Goal: Understand process/instructions: Learn how to perform a task or action

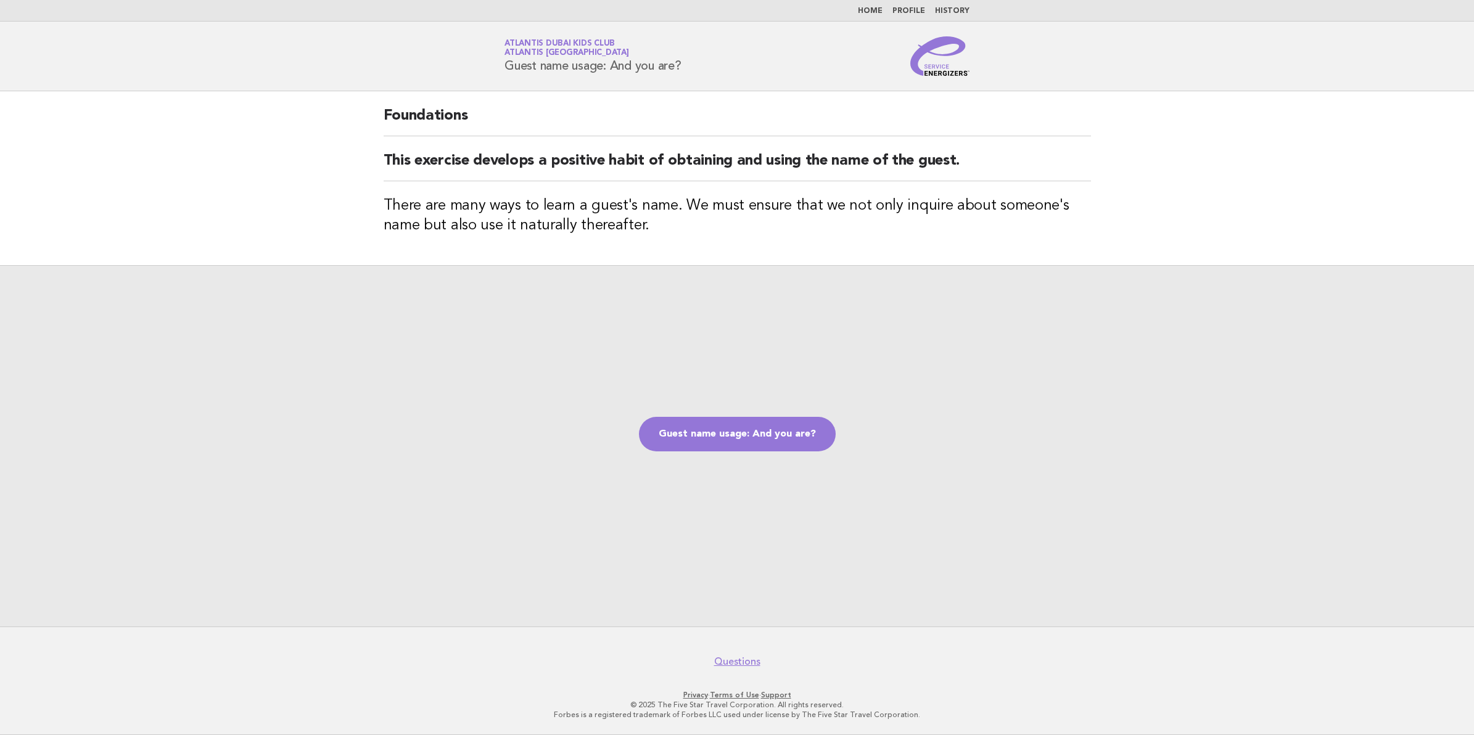
click at [1093, 342] on div "Guest name usage: And you are?" at bounding box center [737, 445] width 1474 height 361
click at [706, 440] on link "Guest name usage: And you are?" at bounding box center [737, 434] width 197 height 35
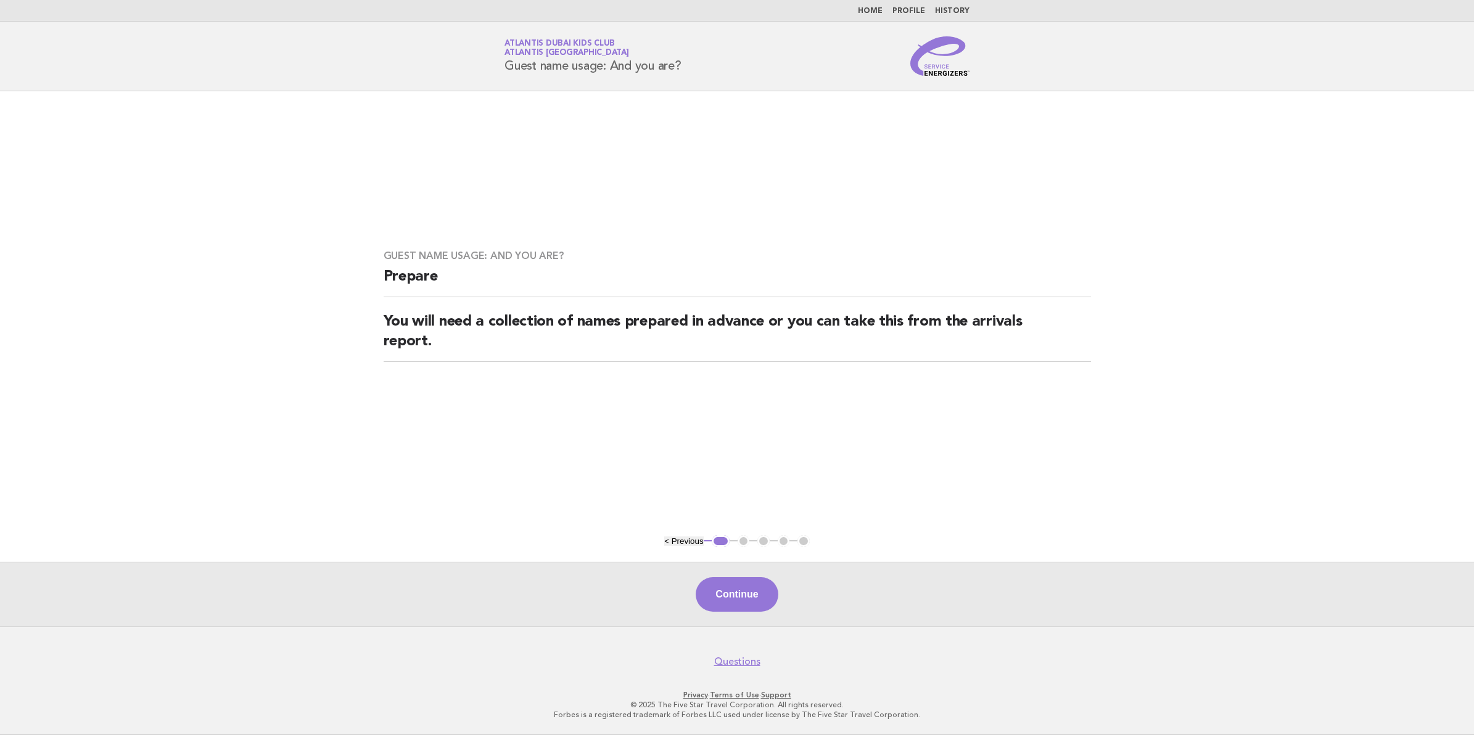
click at [743, 606] on button "Continue" at bounding box center [737, 594] width 82 height 35
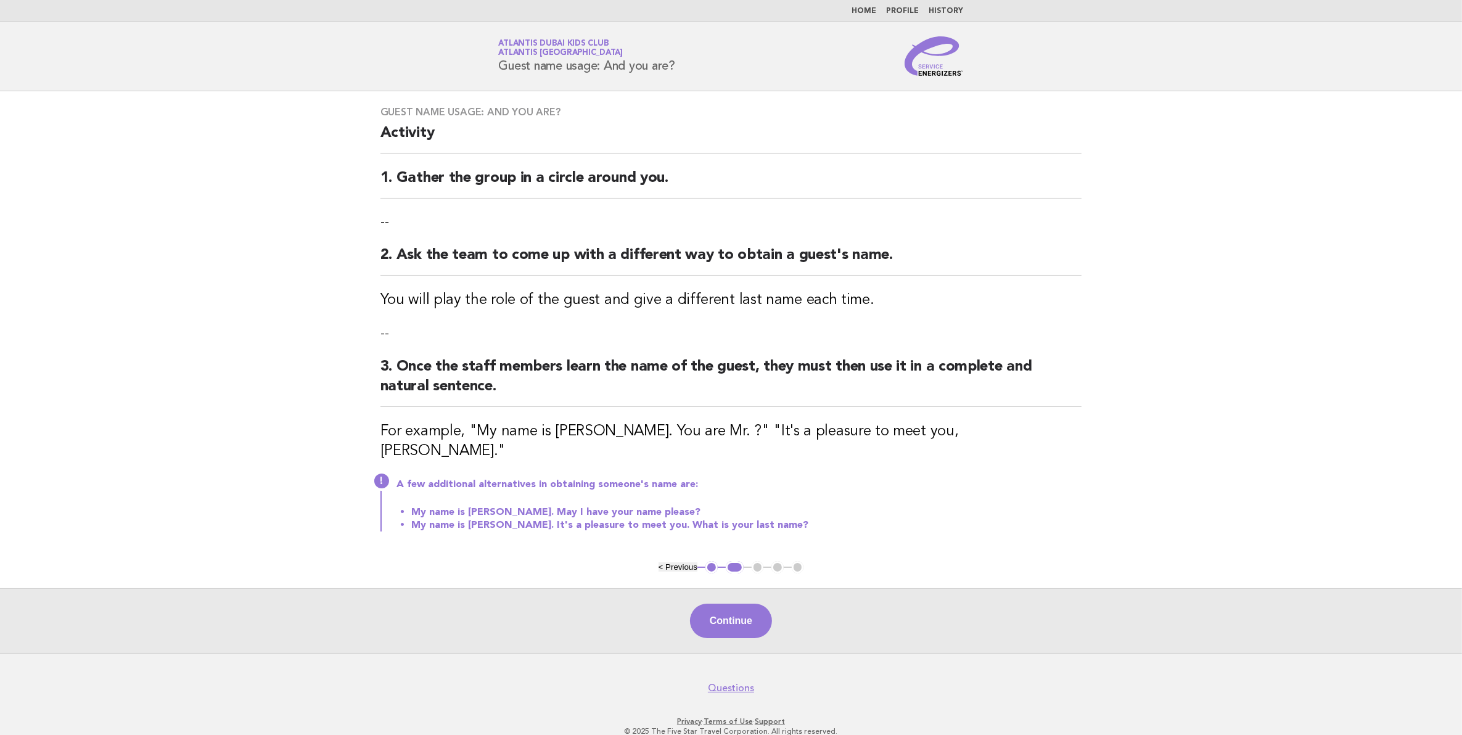
click at [743, 606] on button "Continue" at bounding box center [731, 621] width 82 height 35
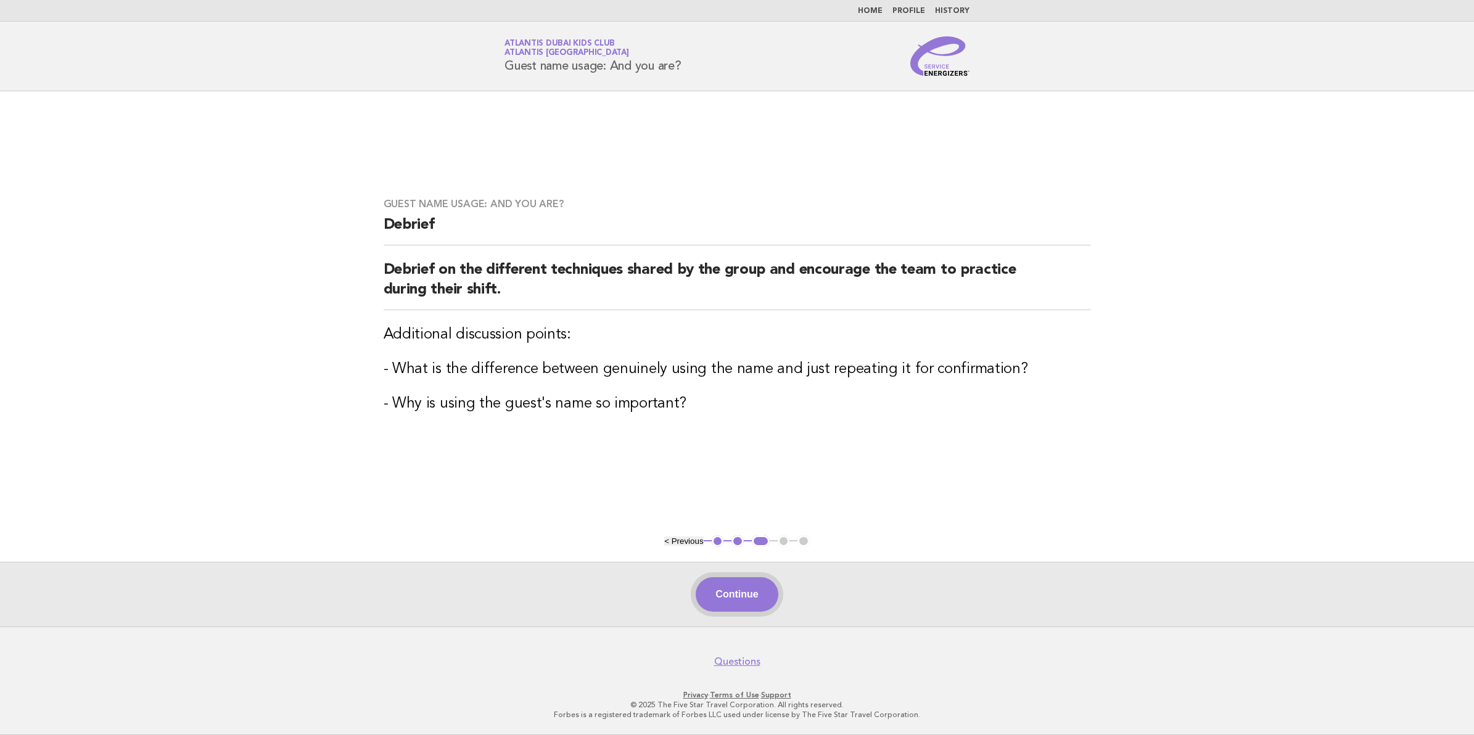
click at [741, 605] on button "Continue" at bounding box center [737, 594] width 82 height 35
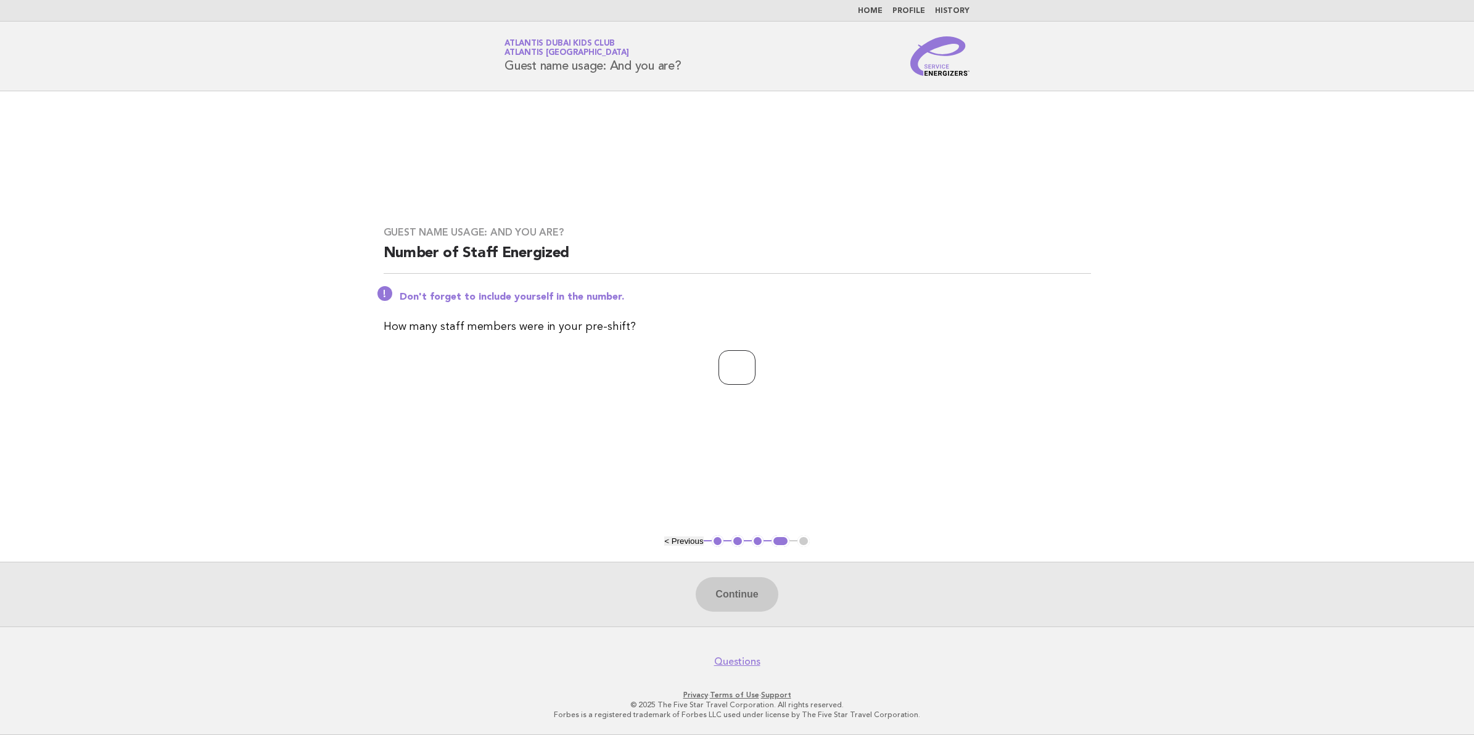
click at [726, 367] on input "number" at bounding box center [736, 367] width 37 height 35
type input "**"
click at [752, 591] on button "Continue" at bounding box center [737, 594] width 82 height 35
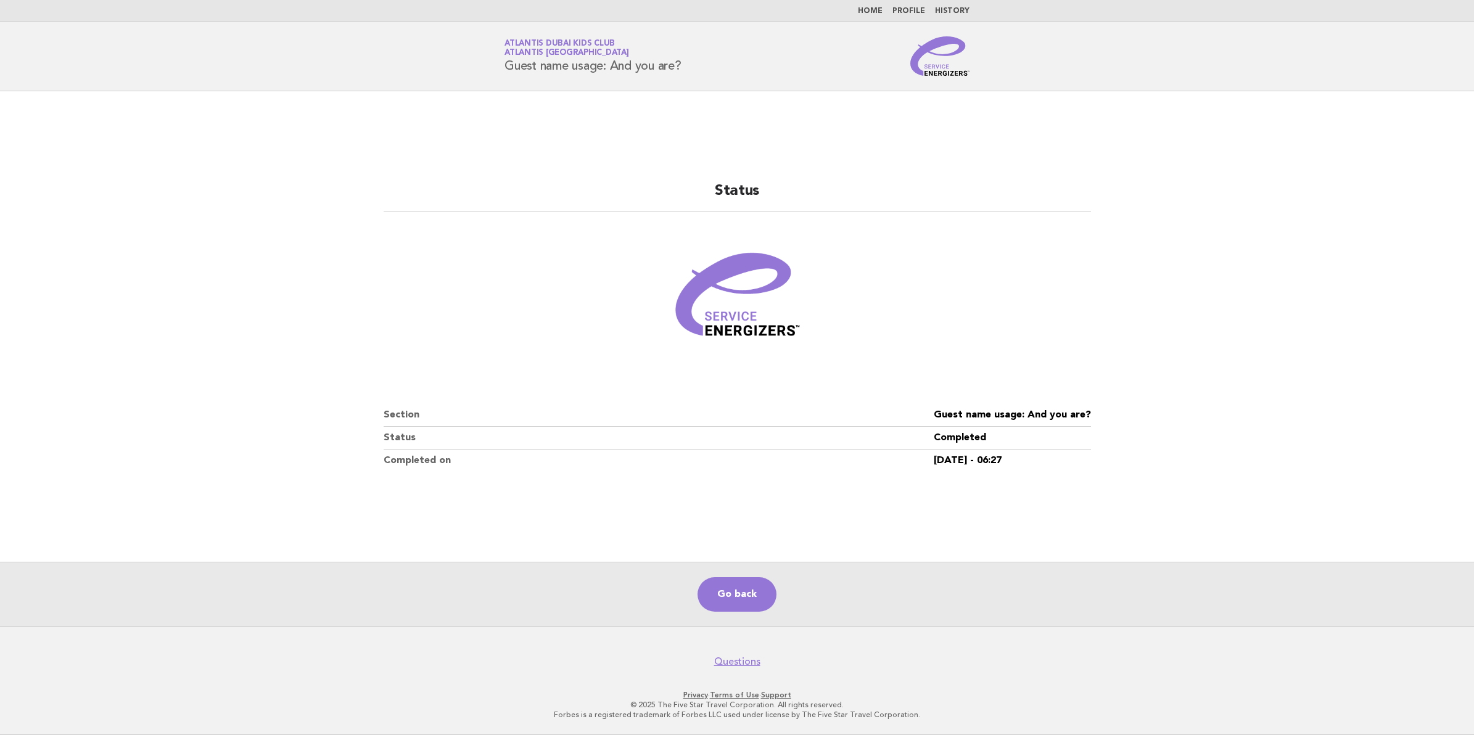
click at [202, 281] on main "Status Section Guest name usage: And you are? Status Completed Completed on 12/…" at bounding box center [737, 358] width 1474 height 535
